Goal: Task Accomplishment & Management: Use online tool/utility

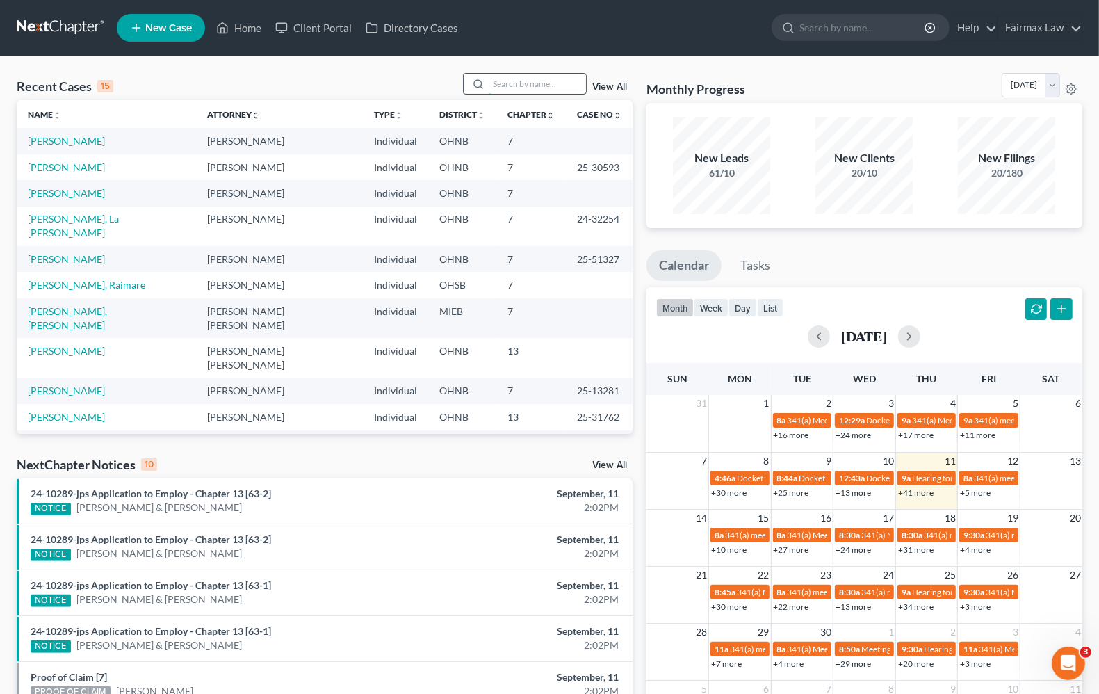
click at [533, 84] on input "search" at bounding box center [537, 84] width 97 height 20
click at [526, 76] on input "search" at bounding box center [537, 84] width 97 height 20
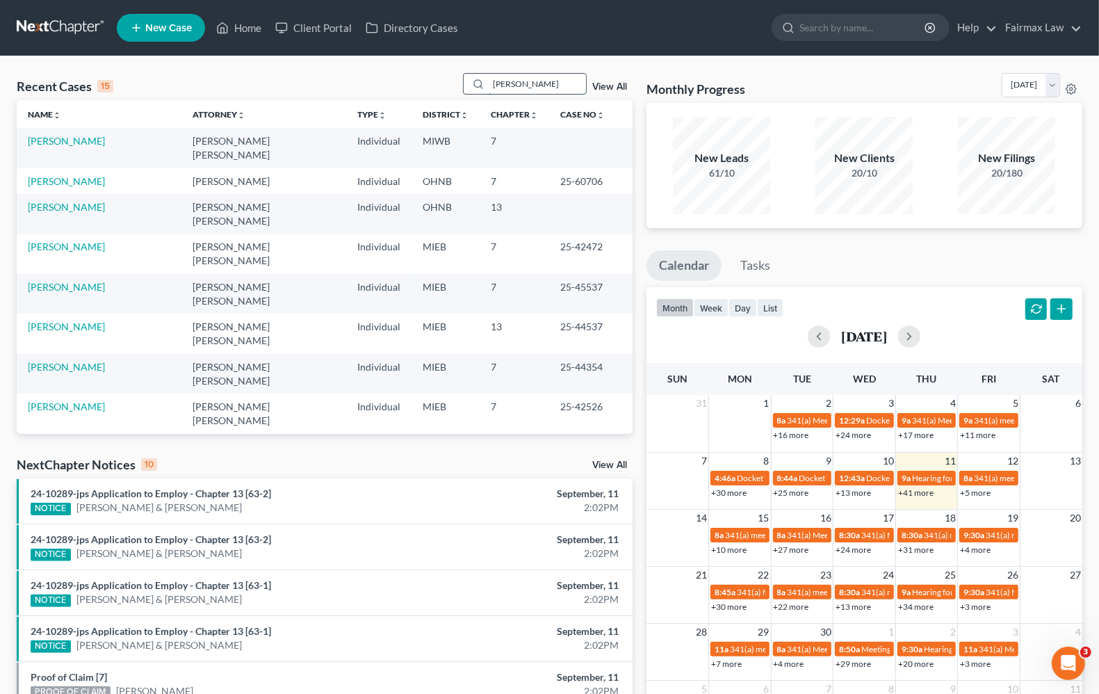
type input "[PERSON_NAME]"
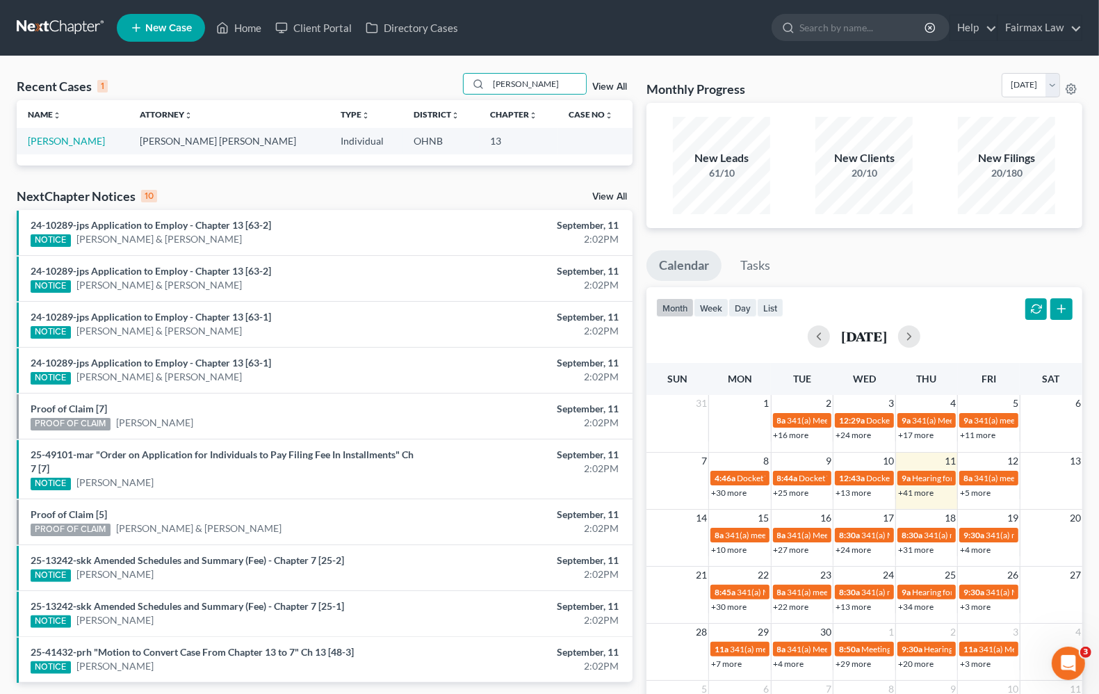
click at [64, 147] on td "[PERSON_NAME]" at bounding box center [73, 141] width 112 height 26
click at [64, 136] on link "[PERSON_NAME]" at bounding box center [66, 141] width 77 height 12
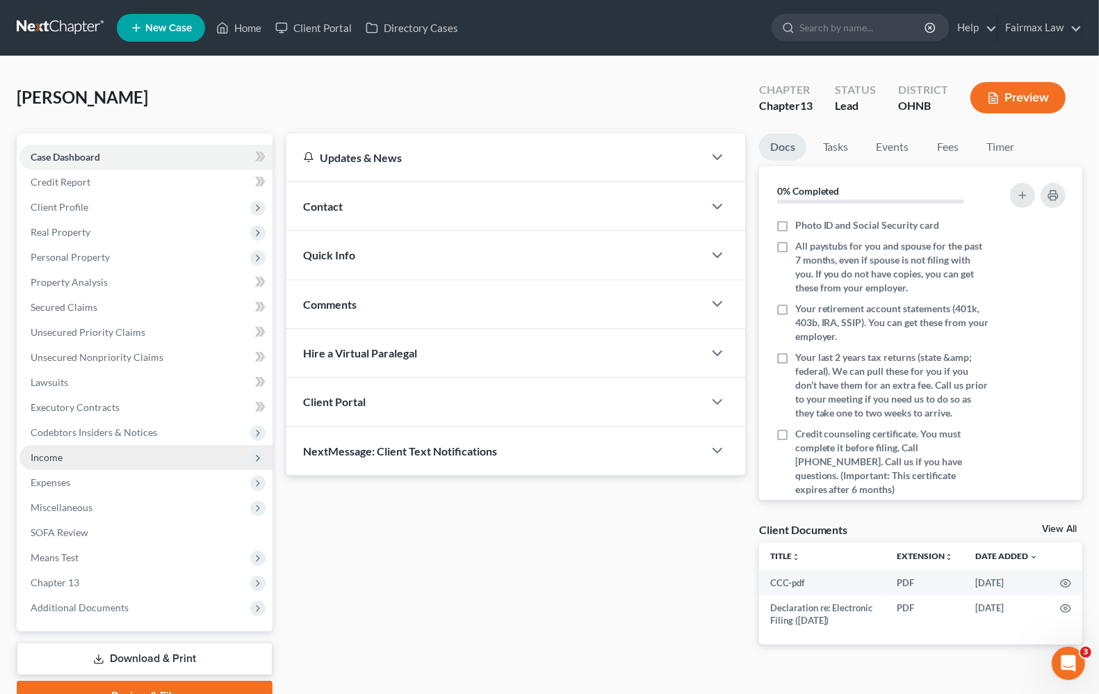
click at [59, 448] on span "Income" at bounding box center [145, 457] width 253 height 25
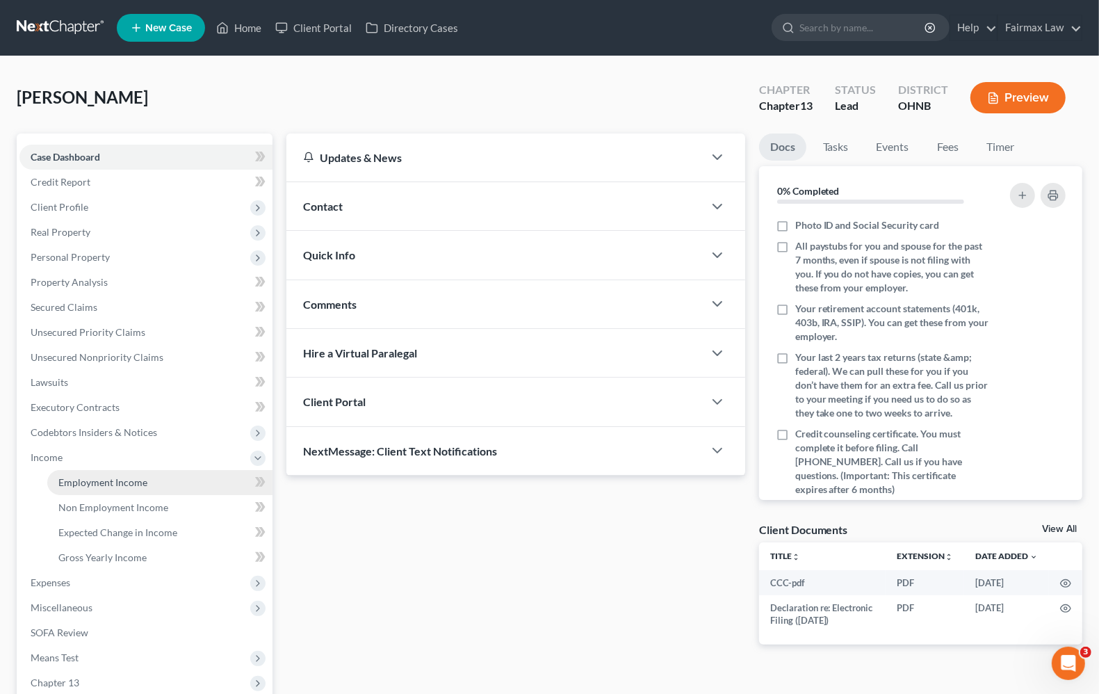
click at [72, 477] on span "Employment Income" at bounding box center [102, 482] width 89 height 12
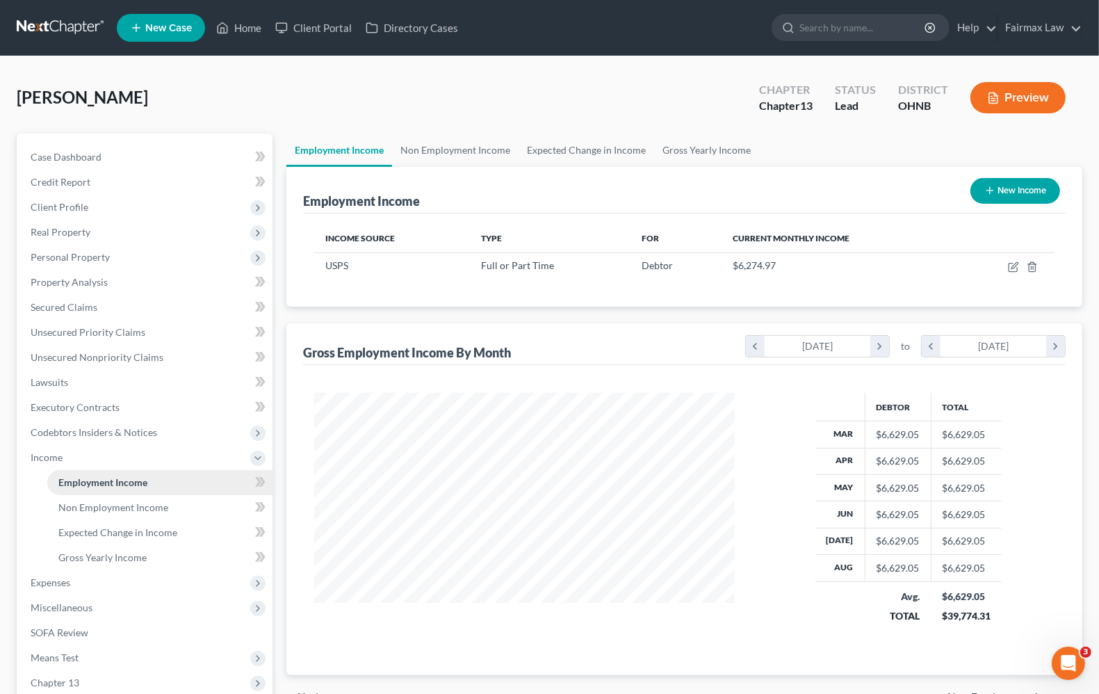
scroll to position [250, 447]
click at [92, 505] on span "Non Employment Income" at bounding box center [113, 507] width 110 height 12
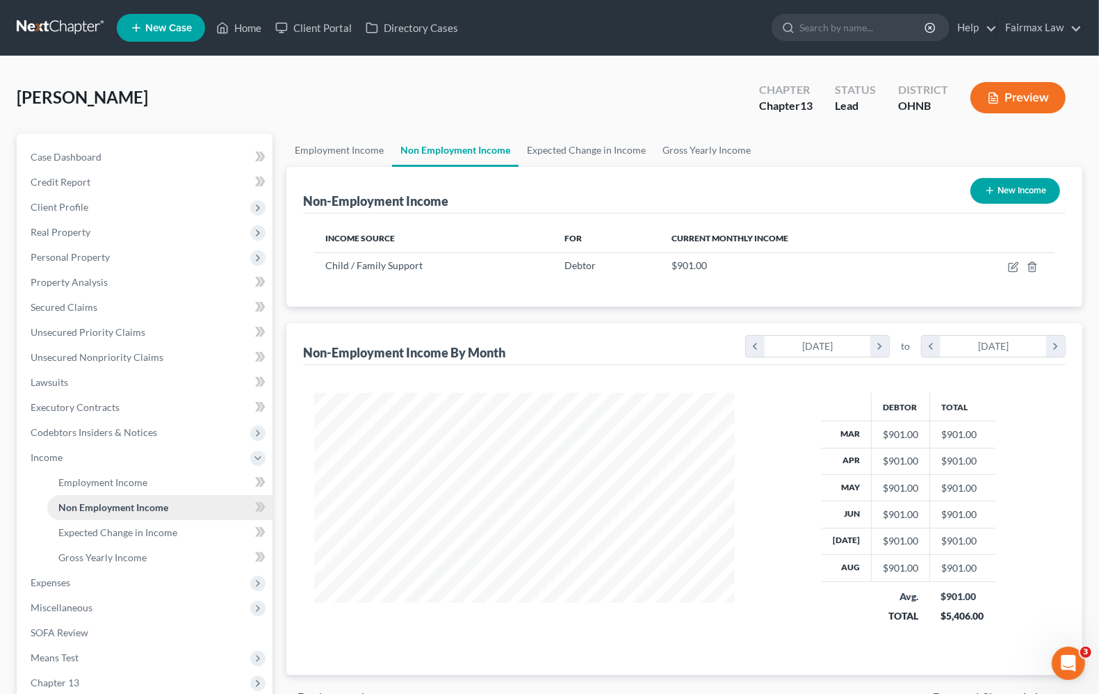
scroll to position [250, 447]
click at [104, 540] on link "Expected Change in Income" at bounding box center [159, 532] width 225 height 25
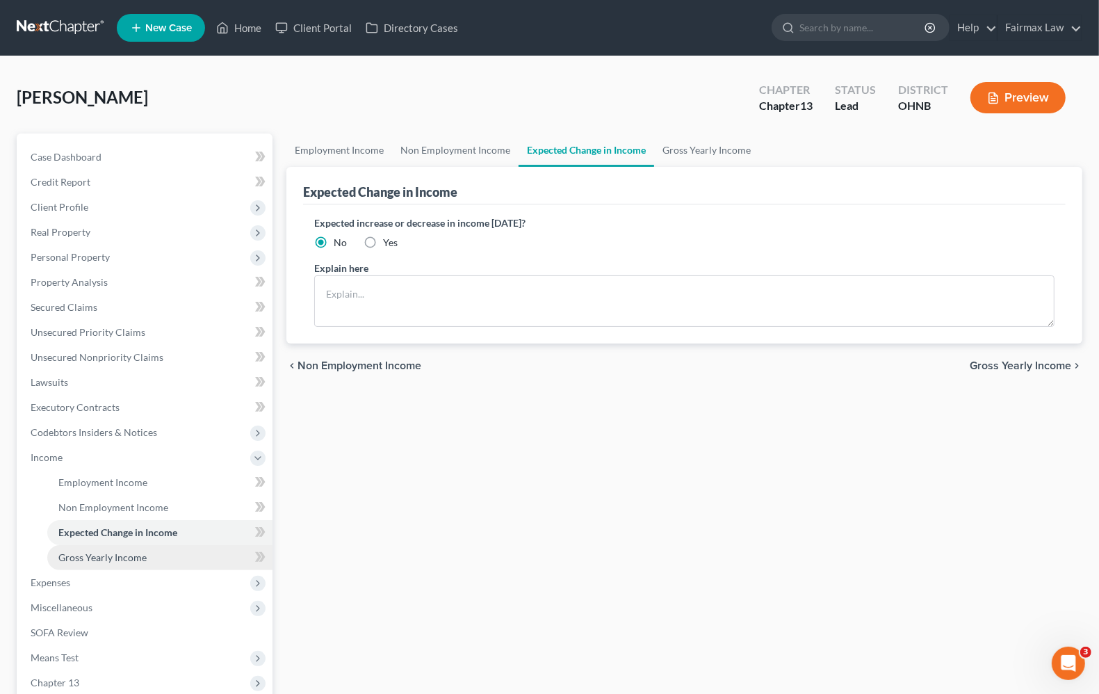
click at [113, 554] on span "Gross Yearly Income" at bounding box center [102, 557] width 88 height 12
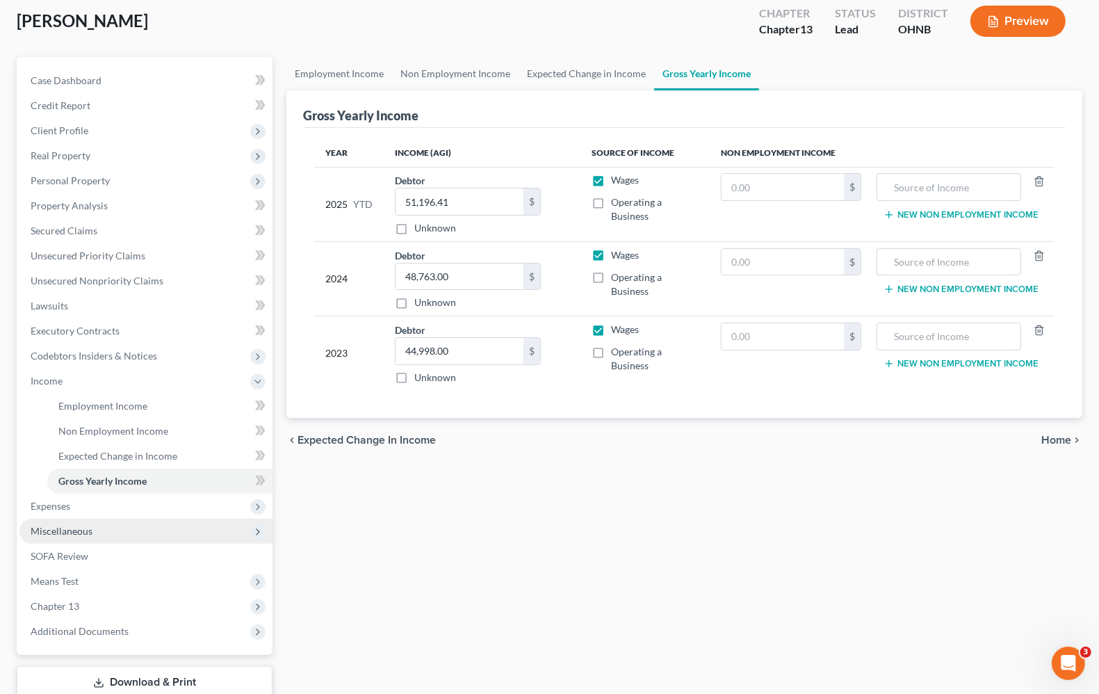
scroll to position [168, 0]
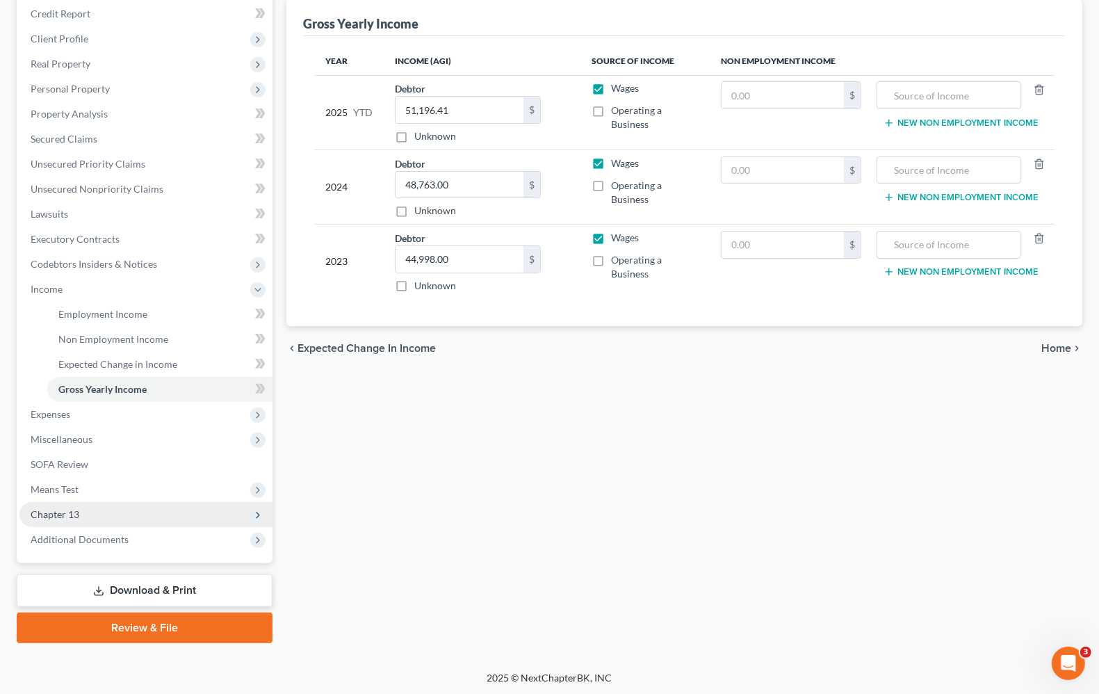
click at [60, 515] on span "Chapter 13" at bounding box center [55, 514] width 49 height 12
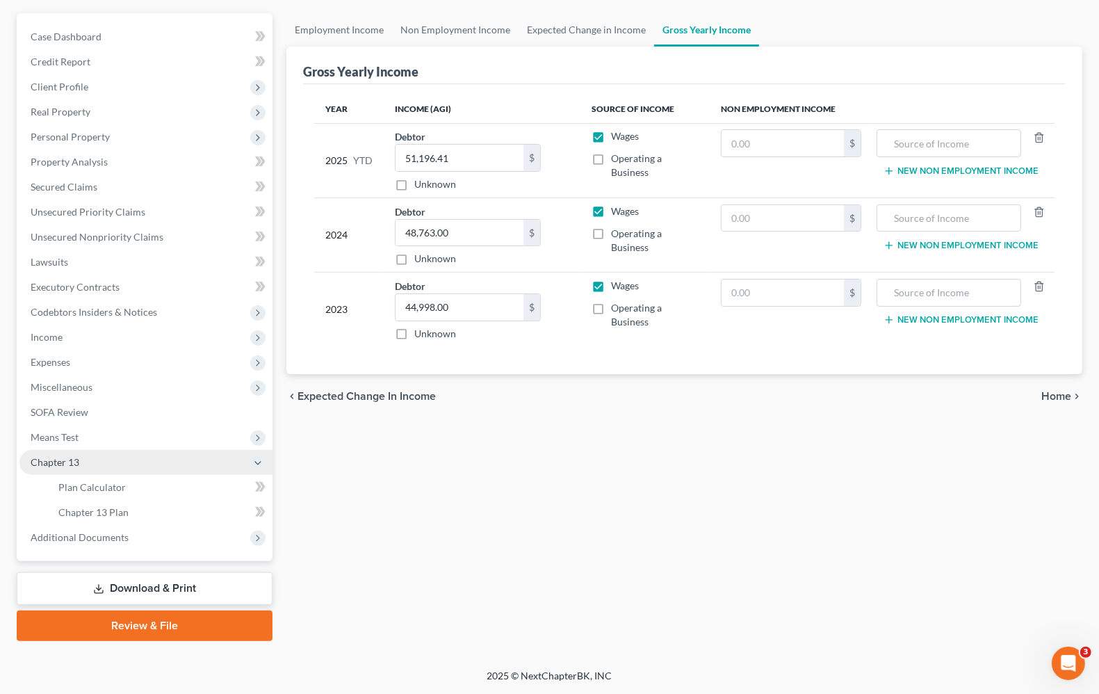
scroll to position [119, 0]
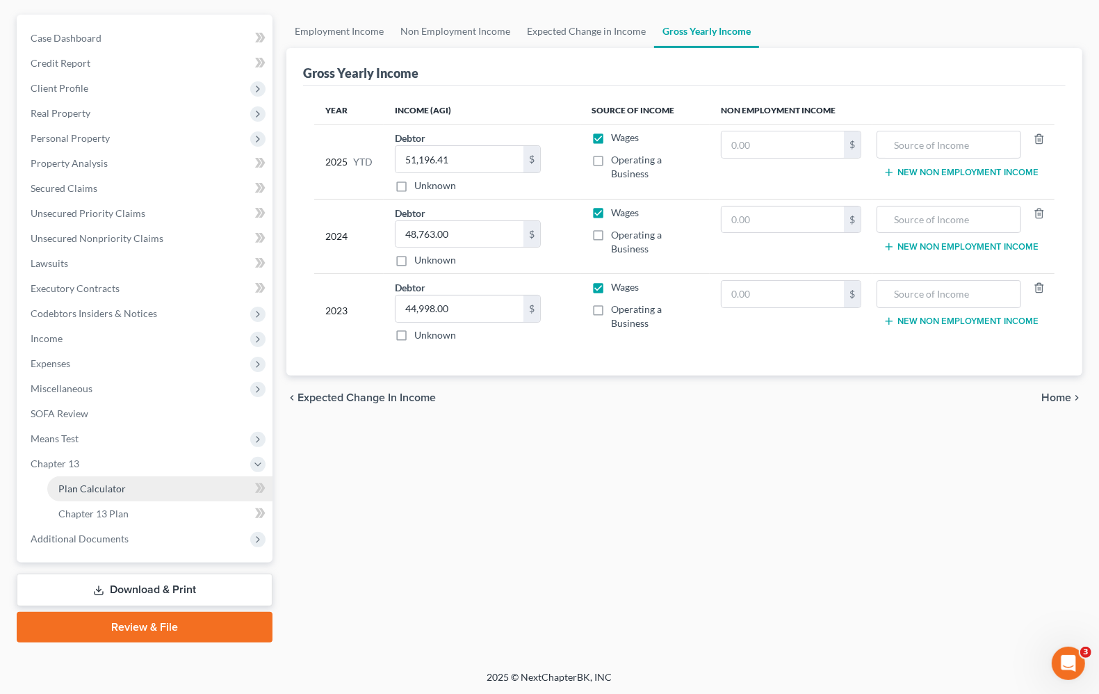
click at [76, 492] on span "Plan Calculator" at bounding box center [91, 489] width 67 height 12
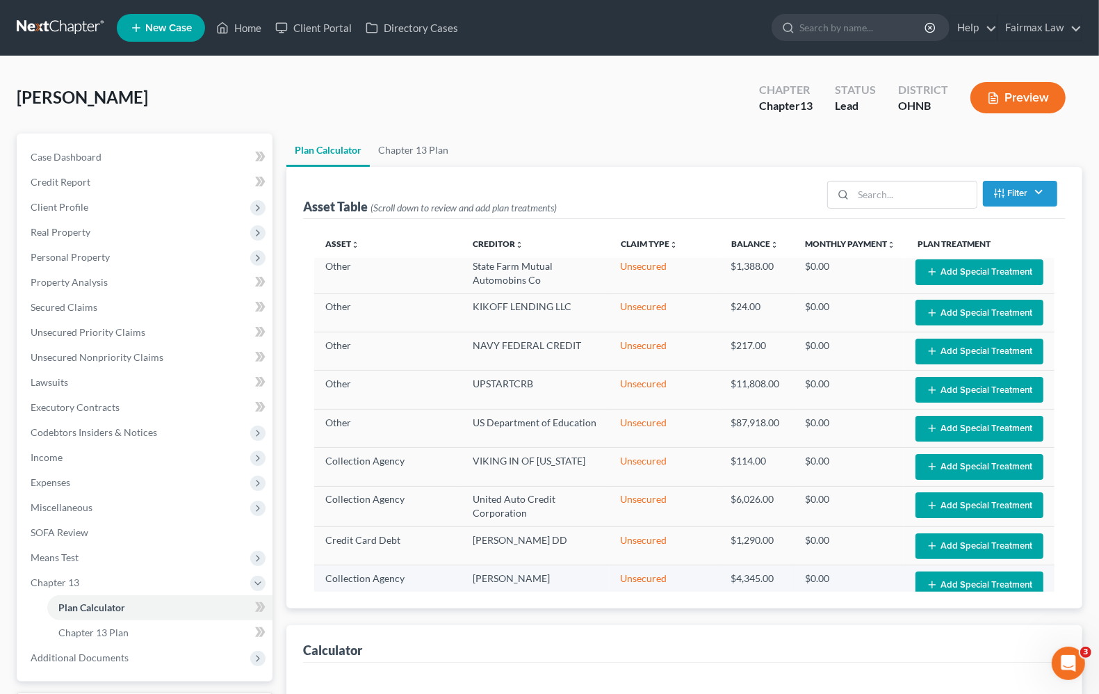
scroll to position [68, 0]
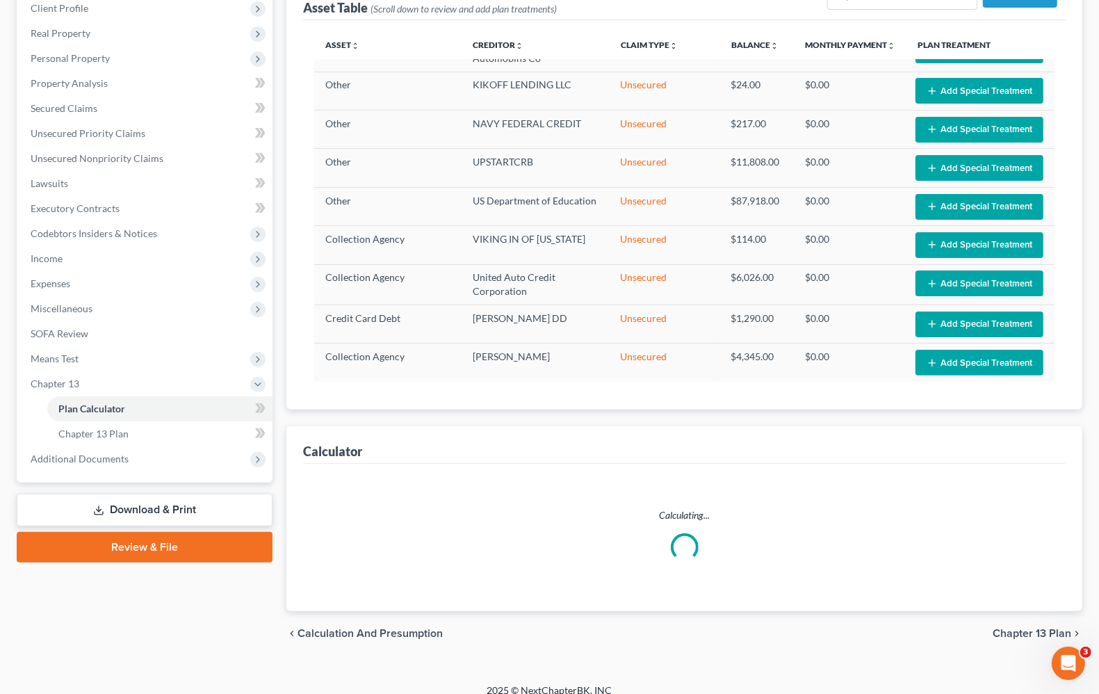
select select "59"
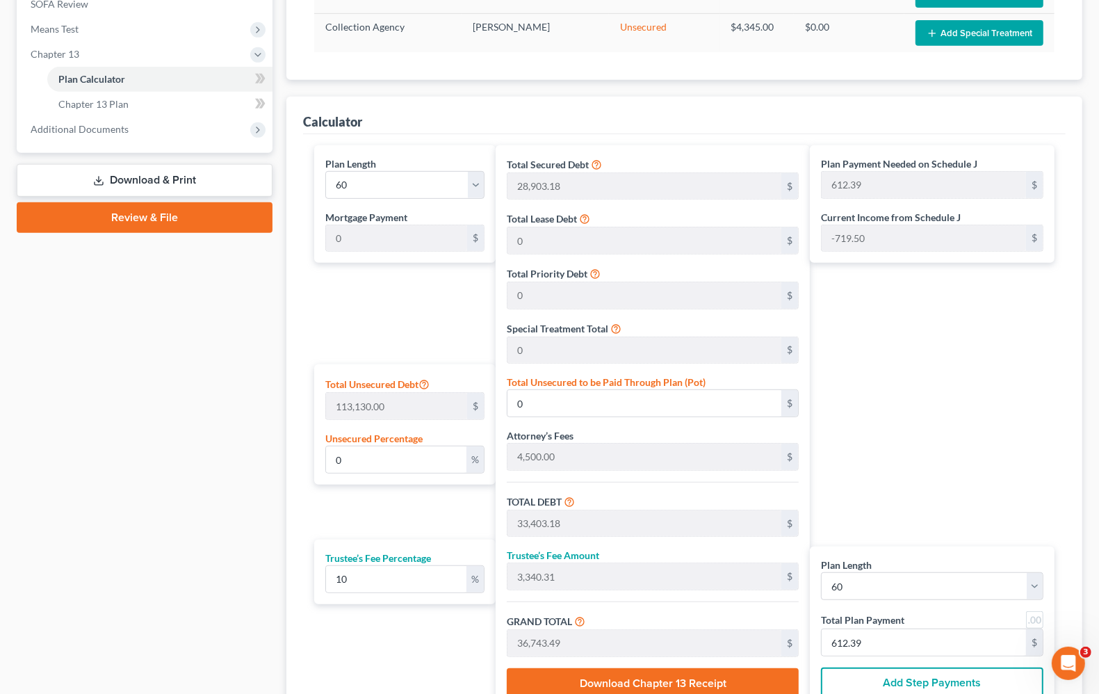
scroll to position [560, 0]
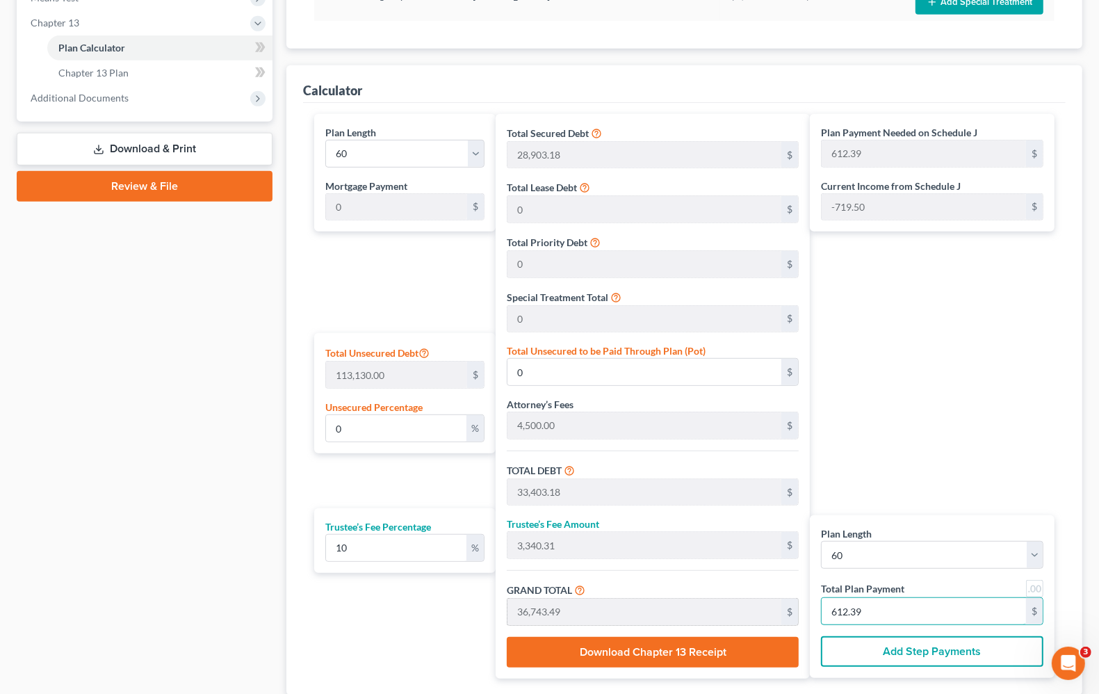
type input "327.27"
type input "32.72"
type input "360.00"
type input "6"
type input "3,327.27"
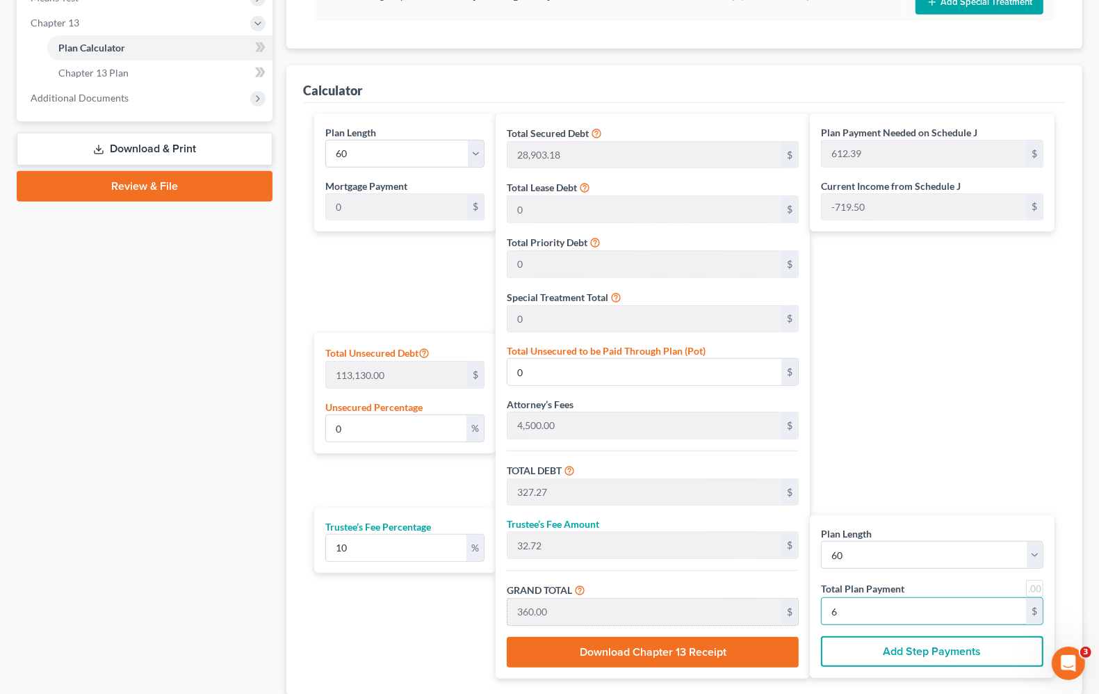
type input "332.72"
type input "3,660.00"
type input "61"
type input "33,381.81"
type input "3,338.18"
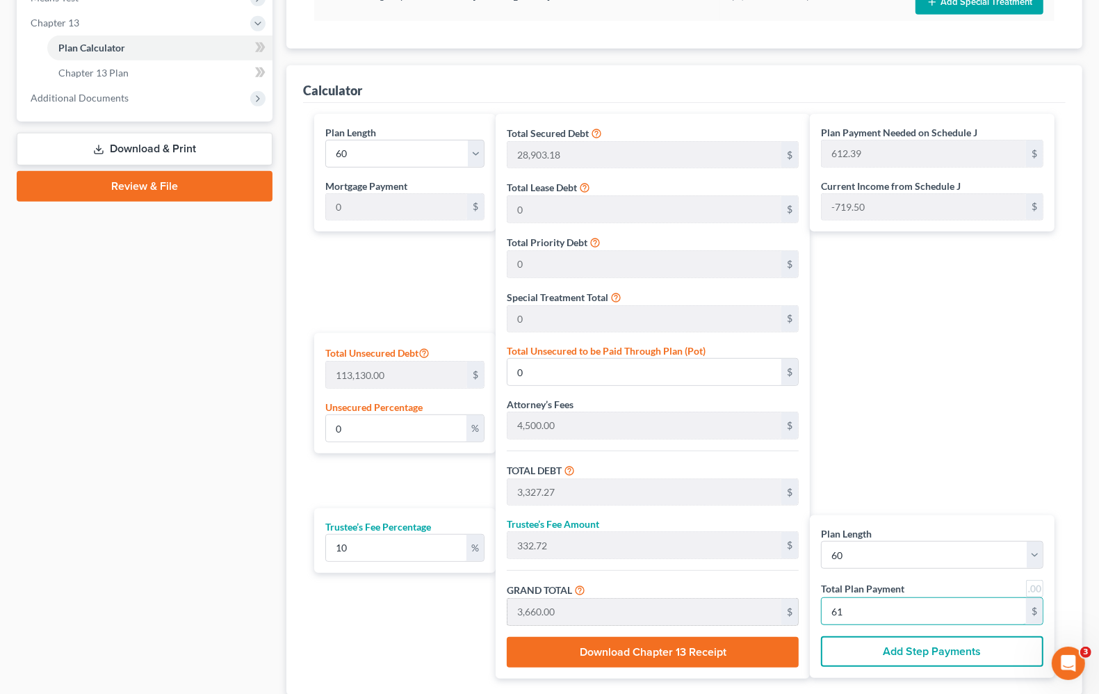
type input "36,720.00"
type input "612.00"
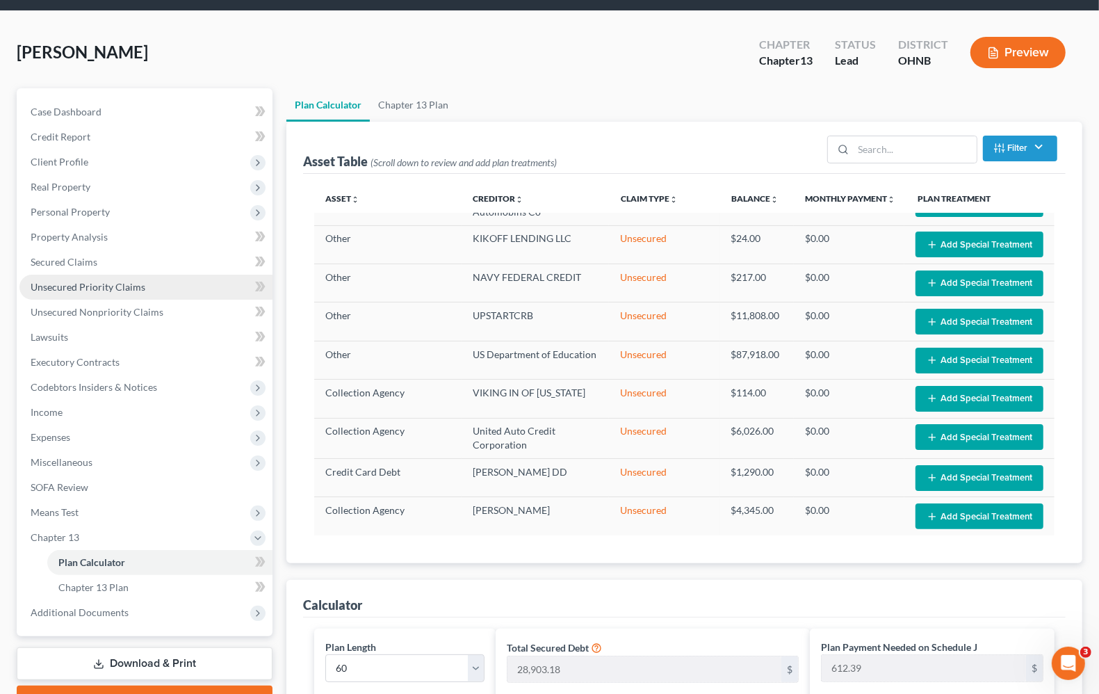
scroll to position [38, 0]
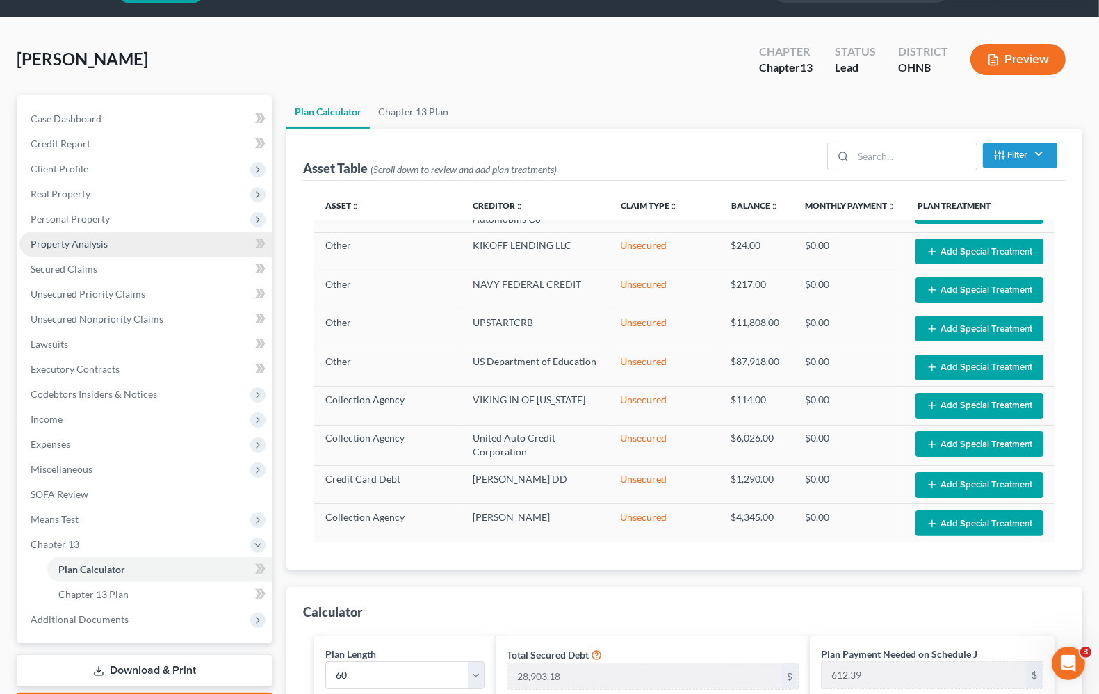
click at [64, 254] on link "Property Analysis" at bounding box center [145, 244] width 253 height 25
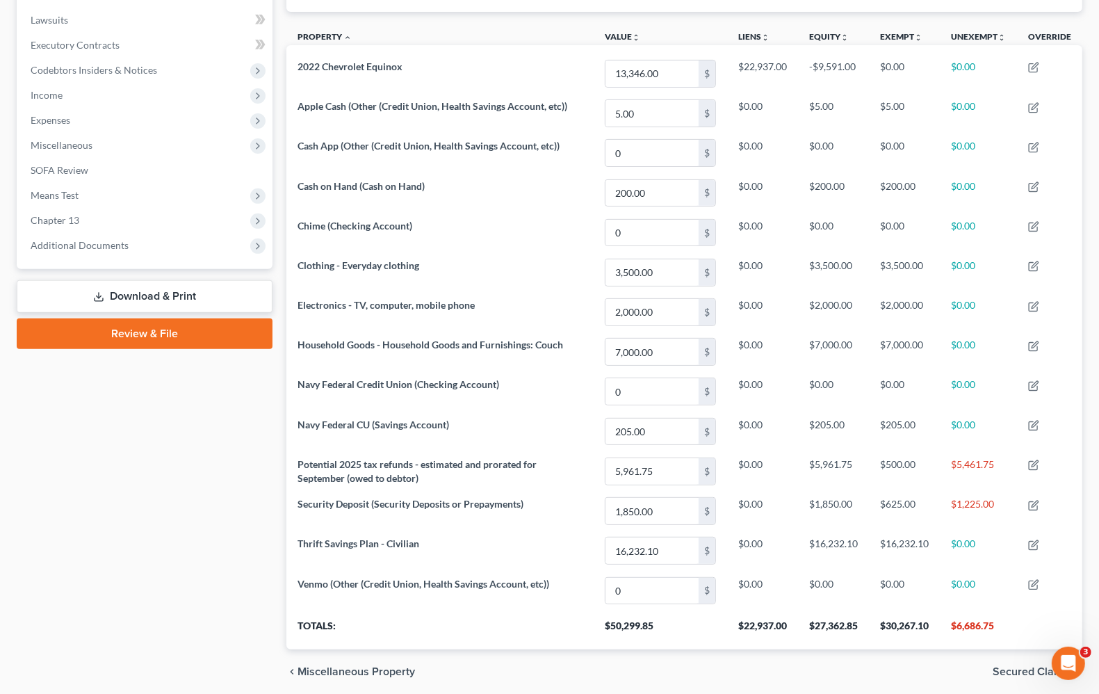
scroll to position [332, 0]
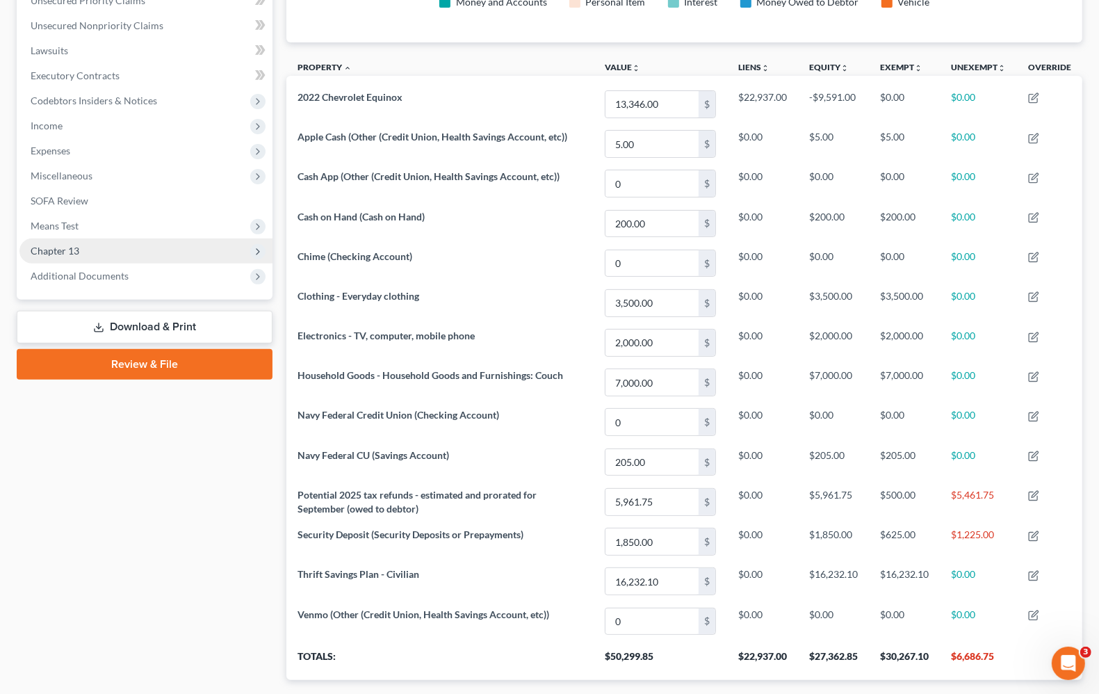
click at [60, 251] on span "Chapter 13" at bounding box center [55, 251] width 49 height 12
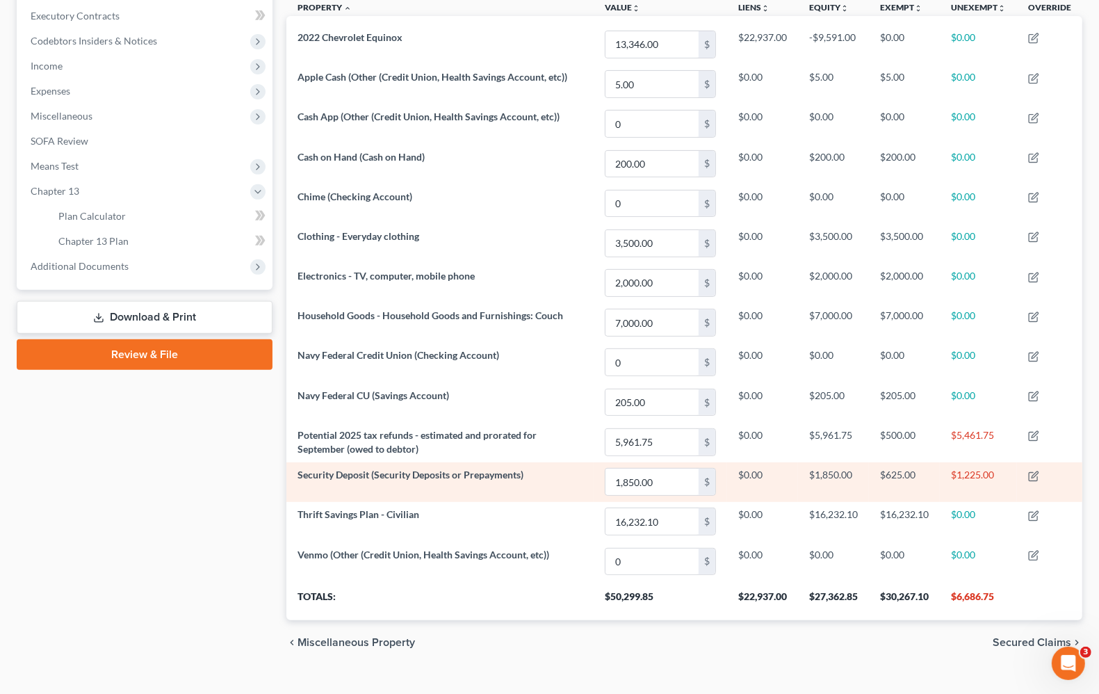
scroll to position [419, 0]
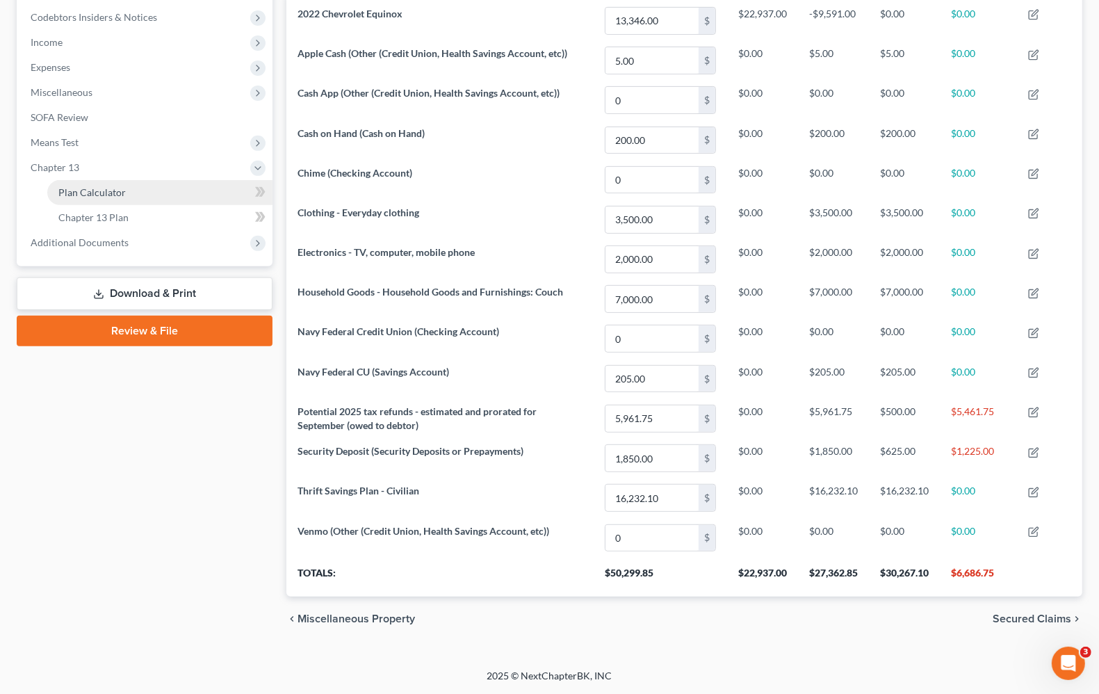
click at [101, 195] on link "Plan Calculator" at bounding box center [159, 192] width 225 height 25
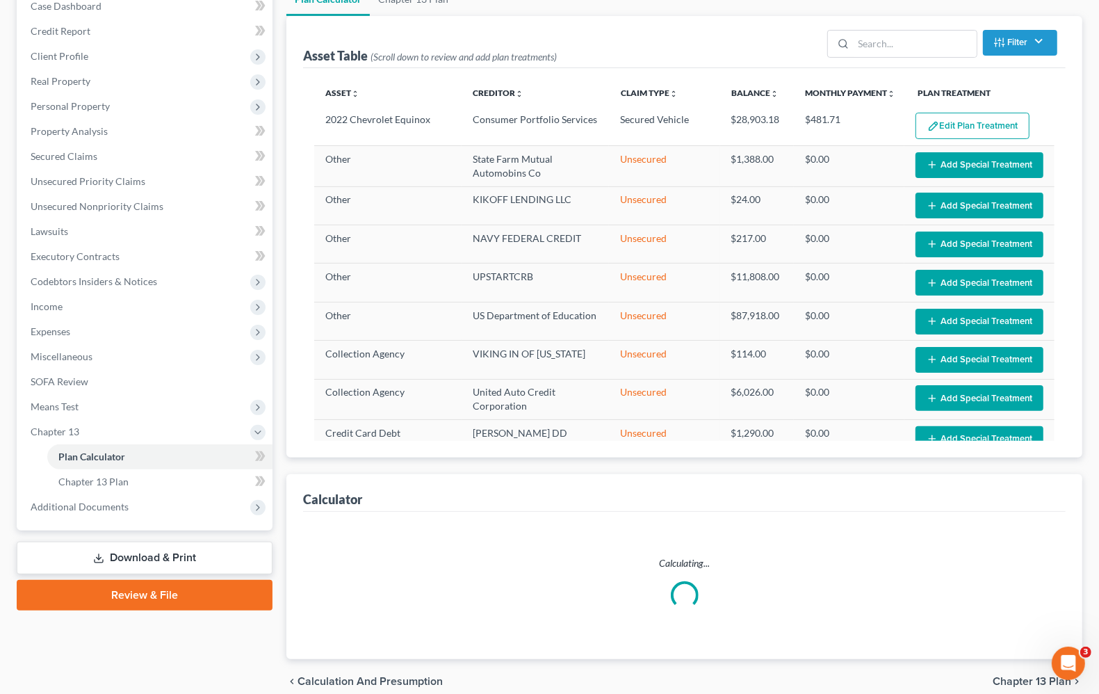
select select "59"
